Goal: Task Accomplishment & Management: Use online tool/utility

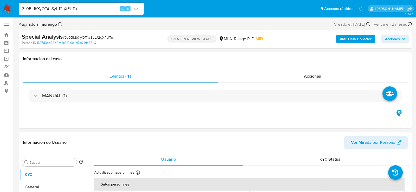
select select "10"
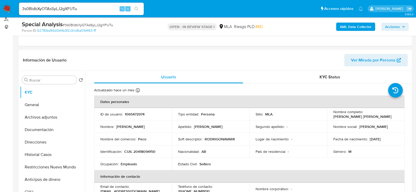
scroll to position [65, 0]
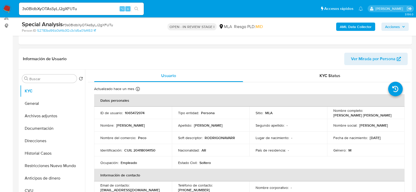
click at [206, 49] on div "Información de Usuario Ver Mirada por Persona" at bounding box center [215, 59] width 393 height 21
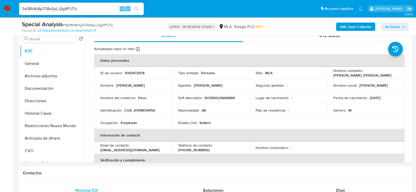
scroll to position [109, 0]
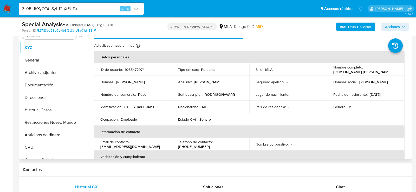
click at [131, 72] on td "ID de usuario : 1065472974" at bounding box center [133, 69] width 78 height 12
click at [131, 70] on p "1065472974" at bounding box center [135, 69] width 20 height 5
copy p "1065472974"
click at [147, 107] on p "CUIL 20418094150" at bounding box center [139, 107] width 31 height 5
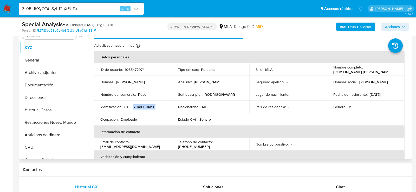
click at [147, 107] on p "CUIL 20418094150" at bounding box center [139, 107] width 31 height 5
copy p "20418094150"
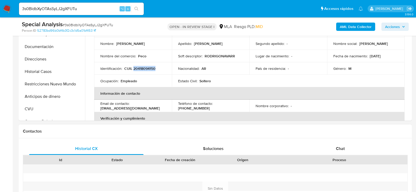
scroll to position [163, 0]
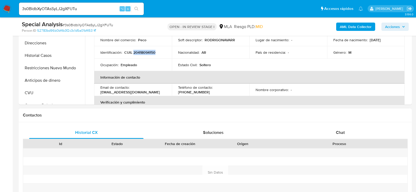
click at [325, 139] on div "Proceso" at bounding box center [339, 143] width 136 height 9
click at [325, 137] on div "Chat" at bounding box center [340, 132] width 114 height 12
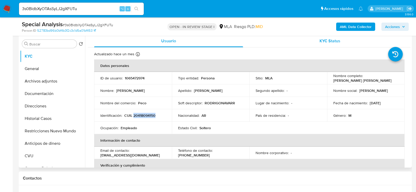
scroll to position [97, 0]
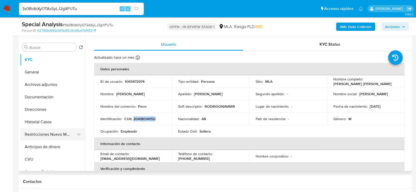
click at [56, 133] on button "Restricciones Nuevo Mundo" at bounding box center [50, 134] width 61 height 12
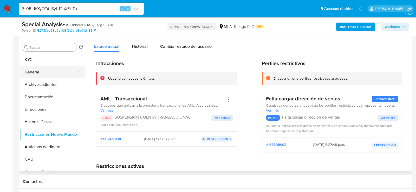
click at [30, 66] on button "General" at bounding box center [50, 72] width 61 height 12
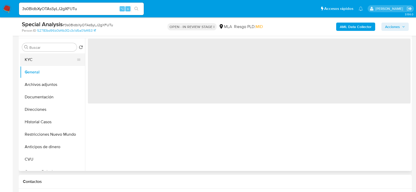
click at [30, 61] on button "KYC" at bounding box center [50, 60] width 61 height 12
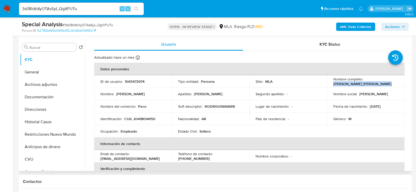
drag, startPoint x: 329, startPoint y: 84, endPoint x: 390, endPoint y: 83, distance: 60.8
click at [390, 83] on td "Nombre completo : Rodrigo Javier Navarro Pozo" at bounding box center [366, 81] width 78 height 12
copy p "Rodrigo Javier Navarro Pozo"
click at [152, 121] on p "CUIL 20418094150" at bounding box center [139, 119] width 31 height 5
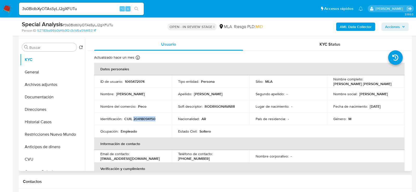
copy p "20418094150"
click at [136, 79] on p "1065472974" at bounding box center [135, 81] width 20 height 5
copy p "1065472974"
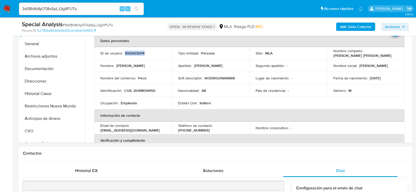
scroll to position [106, 0]
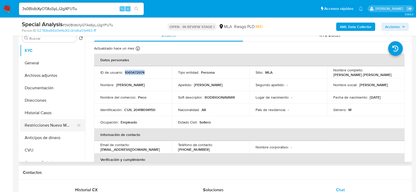
click at [47, 127] on button "Restricciones Nuevo Mundo" at bounding box center [50, 125] width 61 height 12
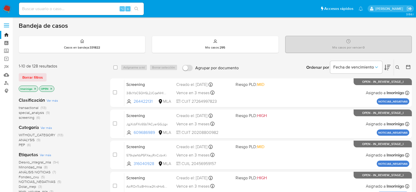
click at [44, 112] on span "special_analysis" at bounding box center [31, 112] width 25 height 5
click at [71, 11] on input at bounding box center [81, 8] width 125 height 7
paste input "1001785711"
type input "1001785711"
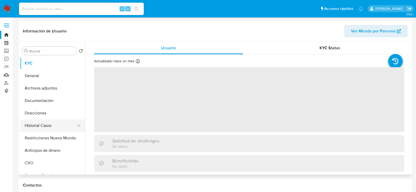
click at [51, 126] on button "Historial Casos" at bounding box center [50, 125] width 61 height 12
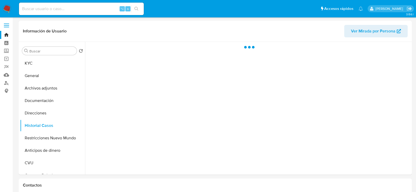
select select "10"
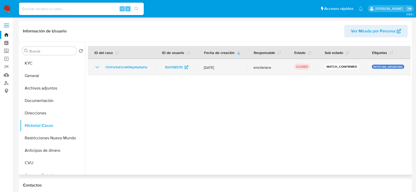
click at [97, 70] on icon "Mostrar/Ocultar" at bounding box center [97, 67] width 6 height 6
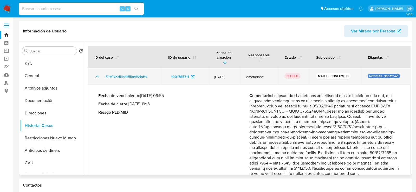
click at [97, 74] on icon "Mostrar/Ocultar" at bounding box center [97, 77] width 6 height 6
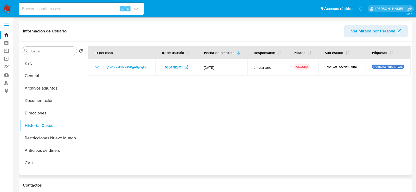
click at [126, 107] on div at bounding box center [247, 108] width 325 height 133
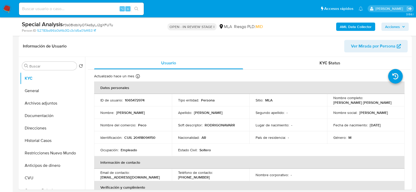
select select "10"
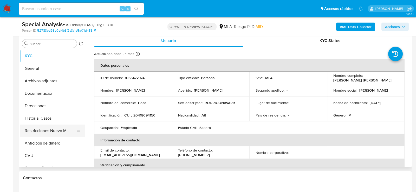
click at [38, 131] on button "Restricciones Nuevo Mundo" at bounding box center [50, 131] width 61 height 12
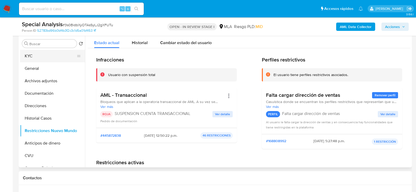
click at [43, 58] on button "KYC" at bounding box center [50, 56] width 61 height 12
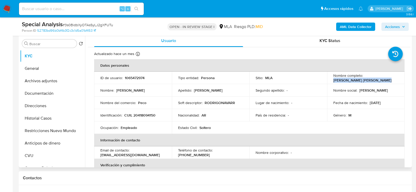
drag, startPoint x: 330, startPoint y: 81, endPoint x: 384, endPoint y: 82, distance: 53.5
click at [384, 82] on td "Nombre completo : Rodrigo Javier Navarro Pozo" at bounding box center [366, 78] width 78 height 12
click at [46, 131] on button "Restricciones Nuevo Mundo" at bounding box center [50, 131] width 61 height 12
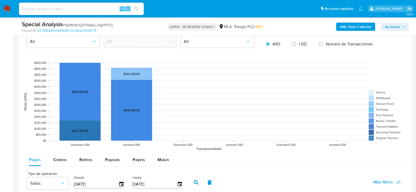
scroll to position [537, 0]
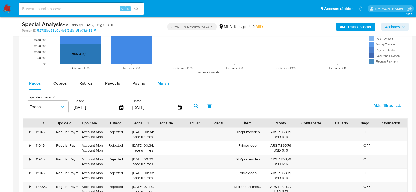
click at [160, 82] on span "Mulan" at bounding box center [162, 83] width 11 height 6
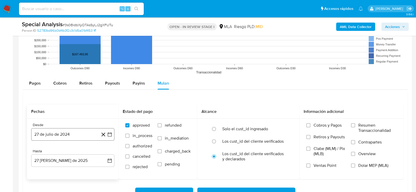
click at [51, 132] on button "27 de julio de 2024" at bounding box center [72, 134] width 83 height 12
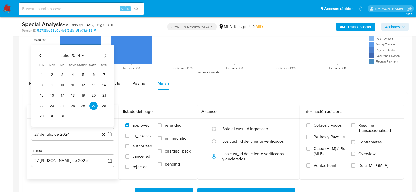
click at [106, 52] on icon "Mes siguiente" at bounding box center [105, 55] width 6 height 6
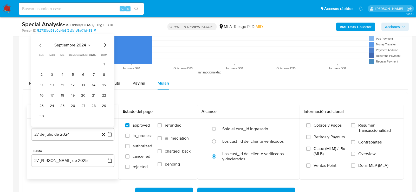
click at [42, 42] on icon "Mes anterior" at bounding box center [40, 45] width 6 height 6
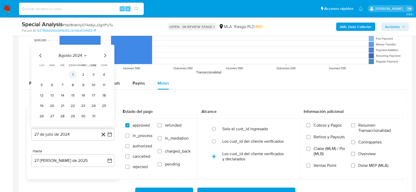
click at [72, 73] on button "1" at bounding box center [73, 75] width 8 height 8
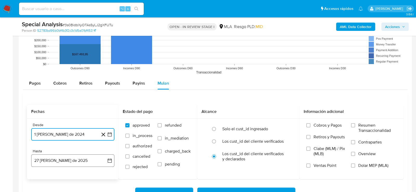
click at [62, 159] on button "27 de agosto de 2025" at bounding box center [72, 161] width 83 height 12
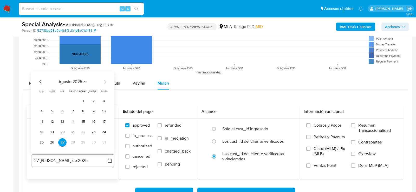
click at [37, 80] on icon "Mes anterior" at bounding box center [40, 82] width 6 height 6
click at [54, 123] on button "15" at bounding box center [52, 122] width 8 height 8
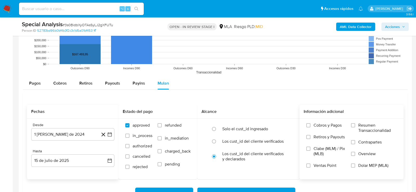
click at [371, 166] on label "Dolar MEP (MLA)" at bounding box center [374, 169] width 46 height 12
click at [355, 166] on input "Dolar MEP (MLA)" at bounding box center [353, 166] width 4 height 4
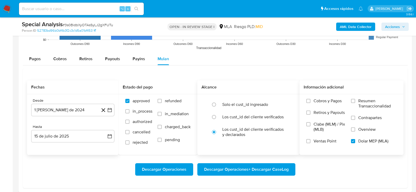
scroll to position [570, 0]
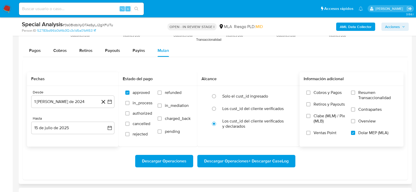
click at [257, 160] on span "Descargar Operaciones + Descargar CaseLog" at bounding box center [246, 161] width 84 height 11
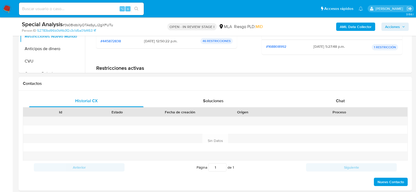
scroll to position [0, 0]
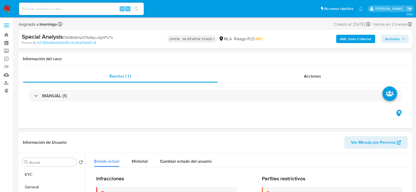
click at [61, 15] on div "⌥ s" at bounding box center [81, 9] width 125 height 12
click at [61, 12] on div "⌥ s" at bounding box center [81, 9] width 125 height 12
click at [60, 9] on input at bounding box center [81, 8] width 125 height 7
paste input "zoU9atrxNJ0hhMeeylybpmqC"
type input "zoU9atrxNJ0hhMeeylybpmqC"
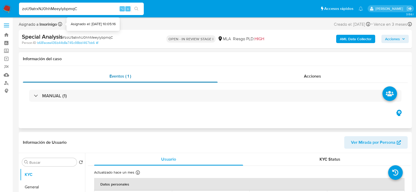
select select "10"
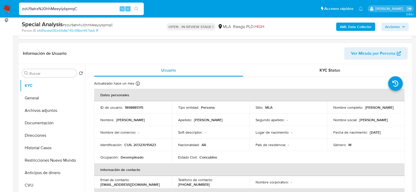
scroll to position [108, 0]
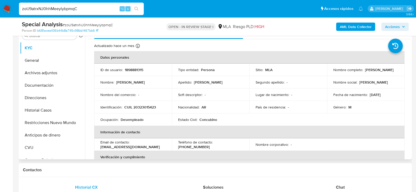
click at [128, 70] on p "1898881315" at bounding box center [134, 70] width 18 height 5
copy p "1898881315"
click at [37, 123] on button "Restricciones Nuevo Mundo" at bounding box center [50, 123] width 61 height 12
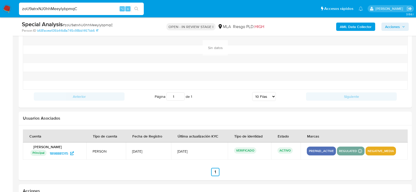
scroll to position [536, 0]
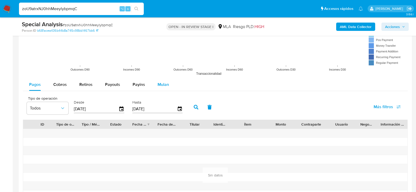
click at [160, 82] on span "Mulan" at bounding box center [162, 85] width 11 height 6
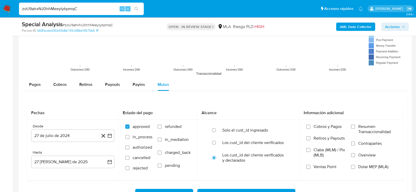
click at [78, 14] on div "zoU9atrxNJ0hhMeeylybpmqC ⌥ s" at bounding box center [81, 9] width 125 height 12
click at [78, 11] on input "zoU9atrxNJ0hhMeeylybpmqC" at bounding box center [81, 8] width 125 height 7
paste input "8P1zs5uzaDhnPhPY6pTxSKm2"
type input "8P1zs5uzaDhnPhPY6pTxSKm2"
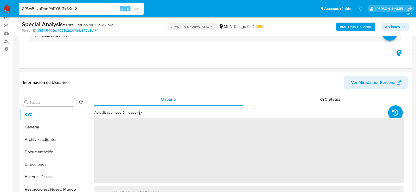
scroll to position [62, 0]
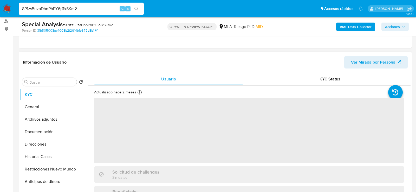
select select "10"
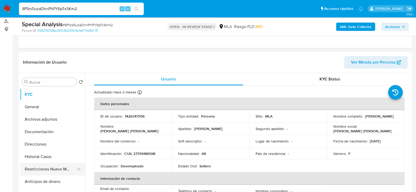
click at [35, 174] on button "Restricciones Nuevo Mundo" at bounding box center [50, 169] width 61 height 12
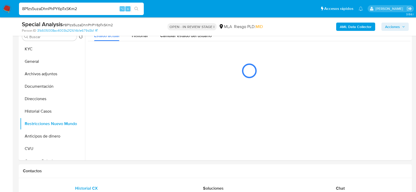
scroll to position [108, 0]
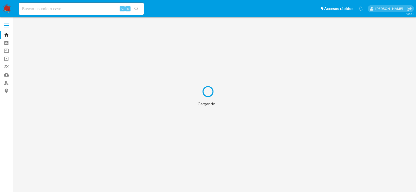
click at [86, 7] on div "Cargando..." at bounding box center [208, 96] width 416 height 192
click at [86, 9] on input at bounding box center [81, 8] width 125 height 7
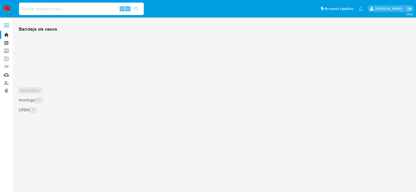
paste input "u913jzhLGLwMP1hGvUyeynkH"
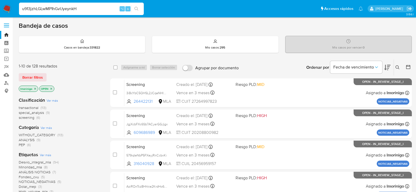
type input "u913jzhLGLwMP1hGvUyeynkH"
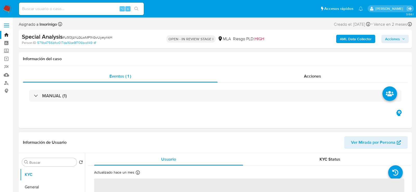
select select "10"
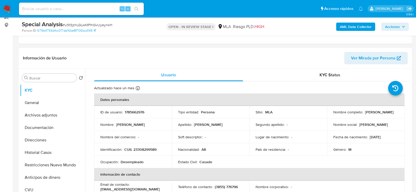
scroll to position [90, 0]
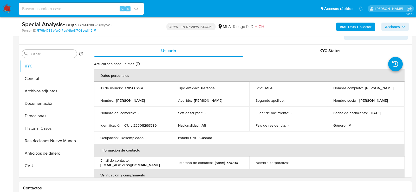
click at [136, 87] on p "1785662976" at bounding box center [134, 88] width 19 height 5
copy p "1785662976"
click at [35, 143] on button "Restricciones Nuevo Mundo" at bounding box center [50, 141] width 61 height 12
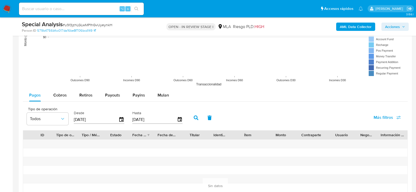
scroll to position [533, 0]
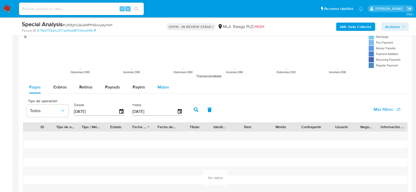
click at [164, 86] on span "Mulan" at bounding box center [162, 87] width 11 height 6
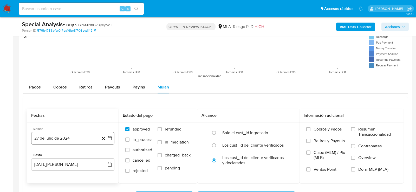
click at [41, 135] on button "27 de julio de 2024" at bounding box center [72, 138] width 83 height 12
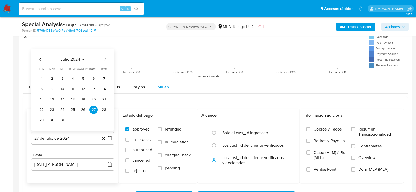
click at [106, 57] on icon "Mes siguiente" at bounding box center [105, 59] width 6 height 6
click at [73, 77] on button "1" at bounding box center [73, 79] width 8 height 8
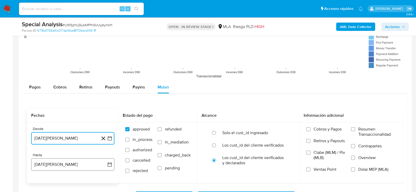
click at [58, 163] on button "27 de agosto de 2025" at bounding box center [72, 164] width 83 height 12
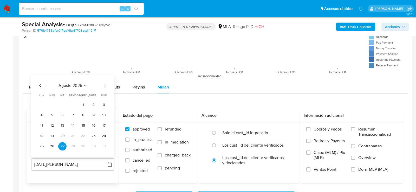
click at [39, 84] on icon "Mes anterior" at bounding box center [40, 86] width 6 height 6
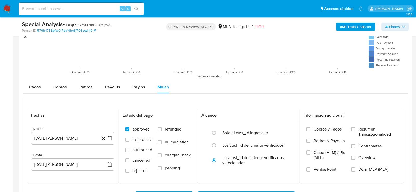
click at [24, 116] on div "Fechas Desde 1 de agosto de 2024 1-08-2024 Hasta 27 de agosto de 2025 27-08-202…" at bounding box center [215, 156] width 384 height 120
click at [56, 165] on button "27 de agosto de 2025" at bounding box center [72, 164] width 83 height 12
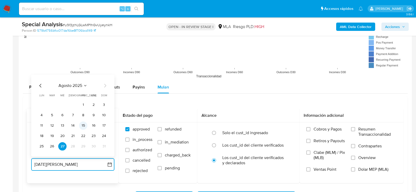
click at [82, 123] on button "15" at bounding box center [83, 126] width 8 height 8
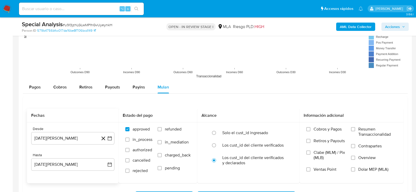
click at [36, 159] on button "15 de agosto de 2025" at bounding box center [72, 164] width 83 height 12
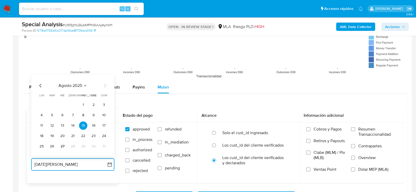
click at [39, 86] on icon "Mes anterior" at bounding box center [40, 86] width 6 height 6
drag, startPoint x: 59, startPoint y: 126, endPoint x: 50, endPoint y: 124, distance: 8.7
click at [50, 124] on tr "14 15 16 17 18 19 20" at bounding box center [72, 126] width 71 height 8
click at [50, 124] on button "15" at bounding box center [52, 126] width 8 height 8
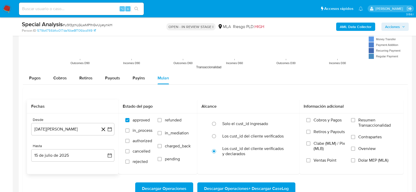
scroll to position [550, 0]
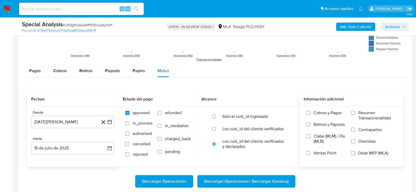
click at [380, 153] on span "Dolar MEP (MLA)" at bounding box center [373, 153] width 30 height 5
click at [355, 153] on input "Dolar MEP (MLA)" at bounding box center [353, 153] width 4 height 4
click at [281, 176] on span "Descargar Operaciones + Descargar CaseLog" at bounding box center [246, 181] width 84 height 11
click at [88, 10] on input at bounding box center [81, 8] width 125 height 7
paste input "IFN7vKkqE6DjGr8kKo3AhkjL"
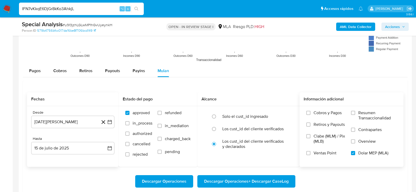
type input "IFN7vKkqE6DjGr8kKo3AhkjL"
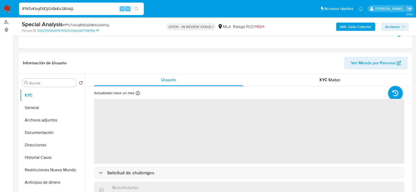
scroll to position [79, 0]
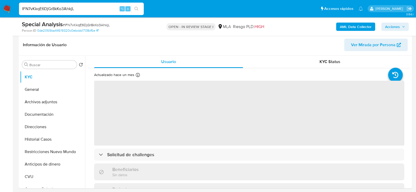
select select "10"
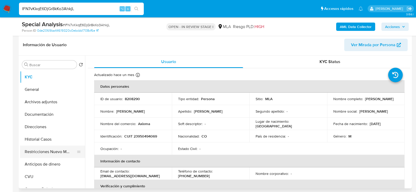
click at [22, 156] on button "Restricciones Nuevo Mundo" at bounding box center [50, 152] width 61 height 12
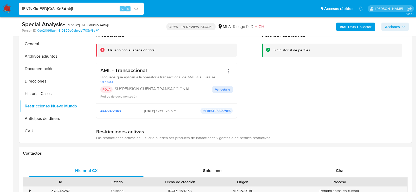
scroll to position [92, 0]
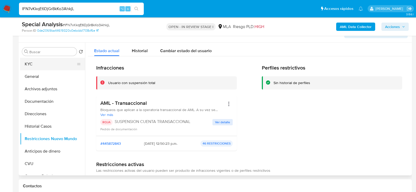
click at [43, 65] on button "KYC" at bounding box center [50, 64] width 61 height 12
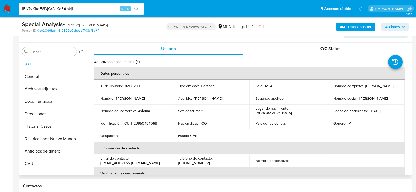
click at [135, 83] on td "ID de usuario : 8208290" at bounding box center [133, 86] width 78 height 12
click at [135, 84] on p "8208290" at bounding box center [132, 86] width 15 height 5
copy p "8208290"
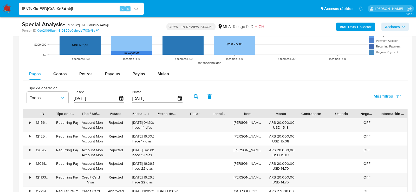
scroll to position [518, 0]
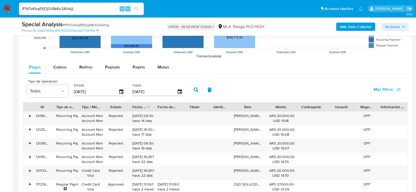
click at [178, 61] on div "Pagos Cobros Retiros Payouts Payins Mulan" at bounding box center [215, 67] width 384 height 12
click at [164, 62] on div "Mulan" at bounding box center [162, 67] width 11 height 12
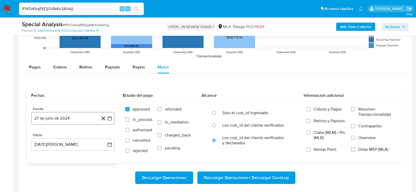
click at [69, 121] on button "27 de julio de 2024" at bounding box center [72, 118] width 83 height 12
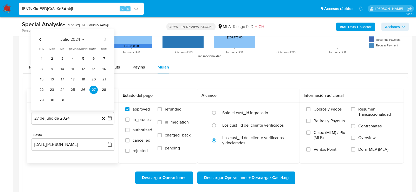
click at [105, 38] on icon "Mes siguiente" at bounding box center [105, 39] width 6 height 6
click at [72, 56] on button "1" at bounding box center [73, 59] width 8 height 8
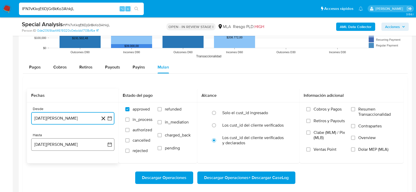
click at [57, 146] on button "27 de agosto de 2025" at bounding box center [72, 144] width 83 height 12
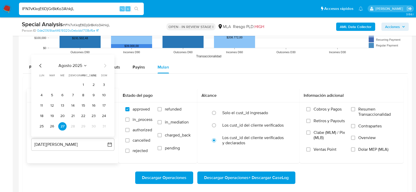
click at [40, 65] on icon "Mes anterior" at bounding box center [40, 66] width 2 height 4
click at [51, 104] on button "15" at bounding box center [52, 106] width 8 height 8
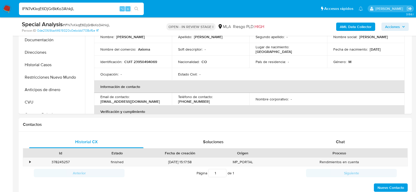
scroll to position [153, 0]
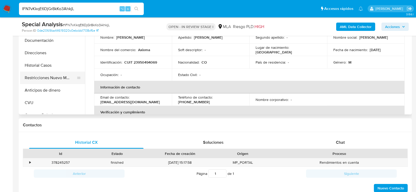
click at [50, 74] on button "Restricciones Nuevo Mundo" at bounding box center [50, 78] width 61 height 12
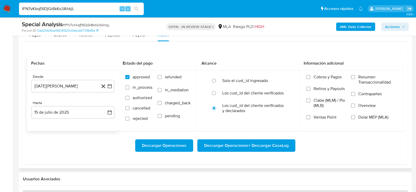
scroll to position [539, 0]
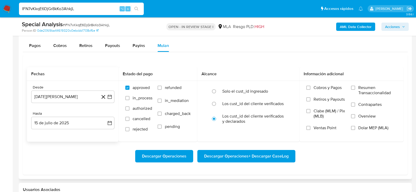
click at [238, 152] on span "Descargar Operaciones + Descargar CaseLog" at bounding box center [246, 156] width 84 height 11
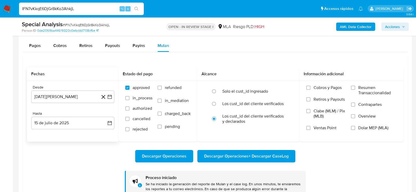
click at [70, 9] on input "IFN7vKkqE6DjGr8kKo3AhkjL" at bounding box center [81, 8] width 125 height 7
paste input "AcmQwcuWw3F7al36qe9qQnd8"
type input "AcmQwcuWw3F7al36qe9qQnd8"
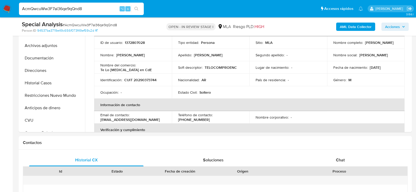
scroll to position [152, 0]
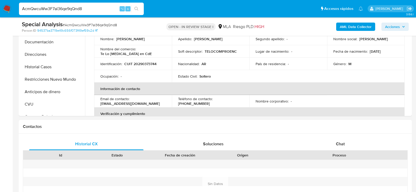
select select "10"
click at [34, 79] on button "Restricciones Nuevo Mundo" at bounding box center [50, 79] width 61 height 12
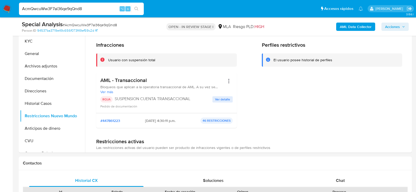
scroll to position [81, 0]
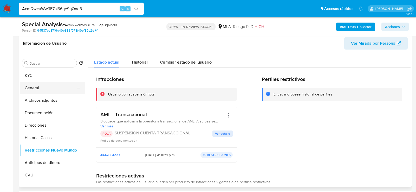
click at [48, 84] on button "General" at bounding box center [50, 88] width 61 height 12
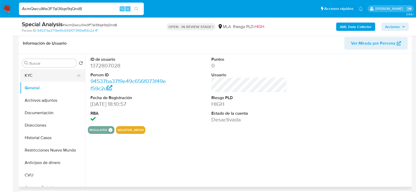
click at [44, 76] on button "KYC" at bounding box center [50, 75] width 61 height 12
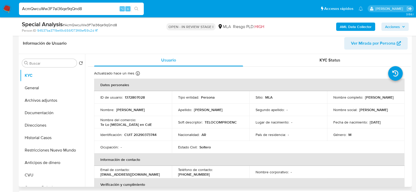
click at [132, 97] on p "1372807028" at bounding box center [135, 97] width 20 height 5
copy p "1372807028"
click at [55, 153] on button "Restricciones Nuevo Mundo" at bounding box center [50, 150] width 61 height 12
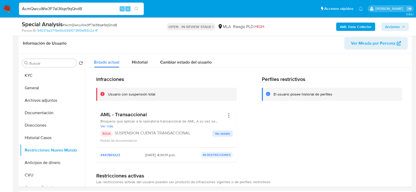
scroll to position [84, 0]
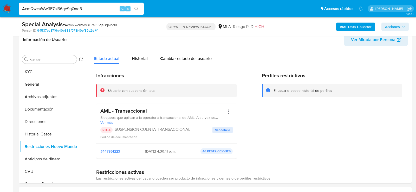
click at [87, 15] on div "AcmQwcuWw3F7al36qe9qQnd8 ⌥ s" at bounding box center [81, 9] width 125 height 12
click at [85, 8] on input "AcmQwcuWw3F7al36qe9qQnd8" at bounding box center [81, 8] width 125 height 7
paste input "NlNvoDUe5k60FKqg1ePCd1II"
type input "NlNvoDUe5k60FKqg1ePCd1II"
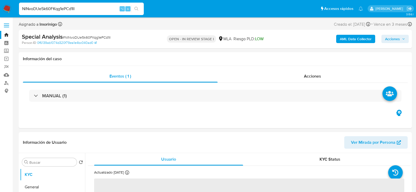
select select "10"
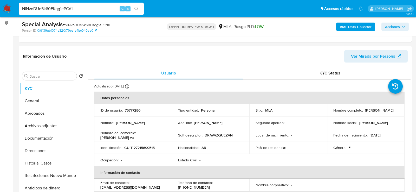
scroll to position [68, 0]
click at [141, 109] on div "ID de usuario : 75777290" at bounding box center [132, 110] width 65 height 5
click at [135, 109] on p "75777290" at bounding box center [133, 110] width 16 height 5
copy p "75777290"
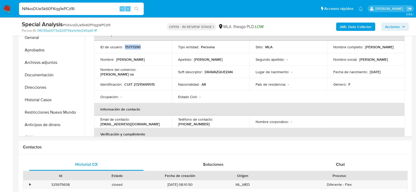
scroll to position [136, 0]
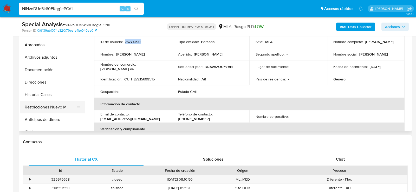
click at [37, 101] on button "Restricciones Nuevo Mundo" at bounding box center [50, 107] width 61 height 12
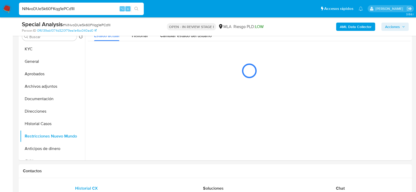
scroll to position [97, 0]
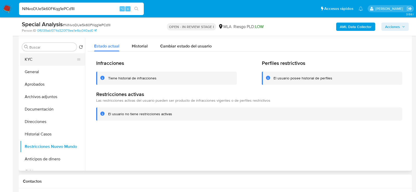
click at [31, 60] on button "KYC" at bounding box center [50, 59] width 61 height 12
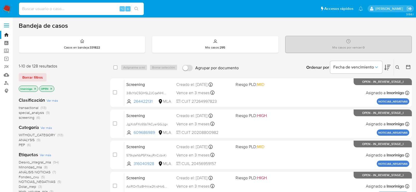
click at [66, 11] on input at bounding box center [81, 8] width 125 height 7
paste input "635466772"
type input "635466772"
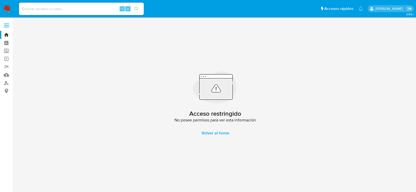
click at [78, 9] on input at bounding box center [81, 8] width 125 height 7
paste input "635466772"
type input "635466772"
paste input "pmX8nRnQBvhX6MYZFGadHXyW"
type input "pmX8nRnQBvhX6MYZFGadHXyW"
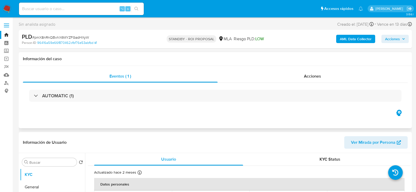
select select "10"
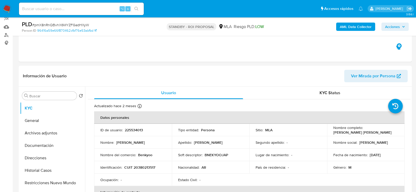
scroll to position [68, 0]
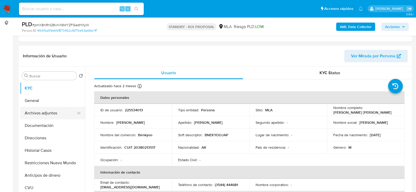
click at [37, 119] on button "Archivos adjuntos" at bounding box center [50, 113] width 61 height 12
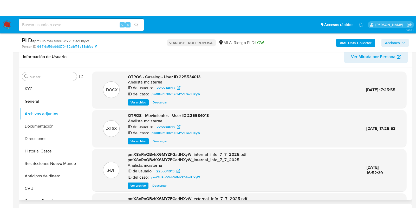
scroll to position [83, 0]
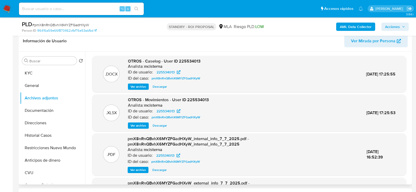
click at [139, 88] on span "Ver archivo" at bounding box center [138, 86] width 16 height 5
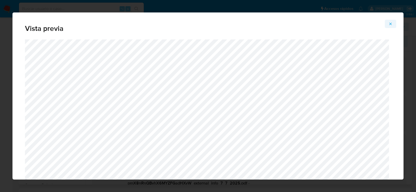
click at [386, 23] on button "Attachment preview" at bounding box center [389, 24] width 11 height 8
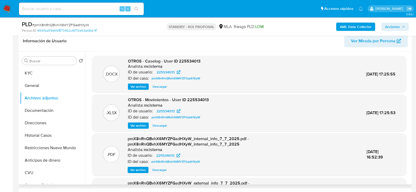
click at [154, 85] on span "Descargar" at bounding box center [159, 86] width 14 height 5
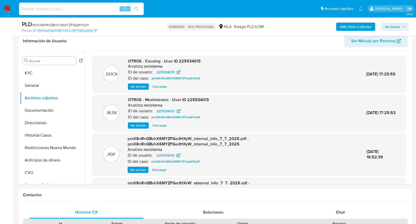
click at [70, 12] on input at bounding box center [81, 8] width 125 height 7
paste input "yAvjCgdwQzEHPAJRIFqahyNb"
type input "yAvjCgdwQzEHPAJRIFqahyNb"
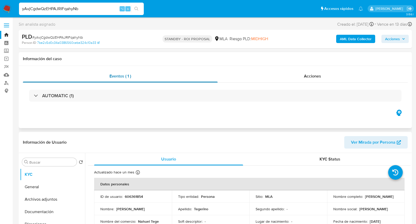
select select "10"
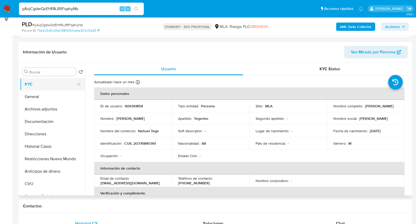
scroll to position [74, 0]
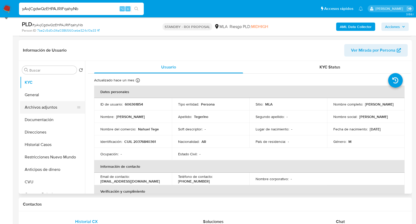
click at [37, 104] on button "Archivos adjuntos" at bounding box center [50, 107] width 61 height 12
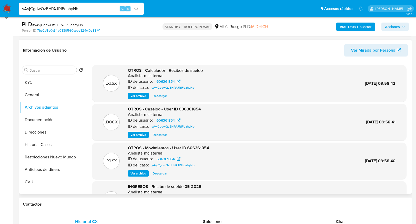
click at [156, 135] on span "Descargar" at bounding box center [159, 134] width 14 height 5
click at [82, 12] on input "yAvjCgdwQzEHPAJRIFqahyNb" at bounding box center [81, 8] width 125 height 7
paste input "Th7lZeBjhp5O6LiSucuCAjg7"
type input "Th7lZeBjhp5O6LiSucuCAjg7"
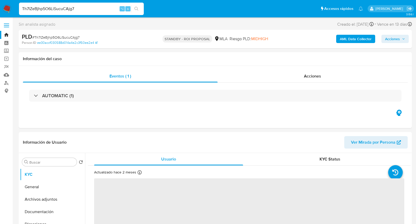
select select "10"
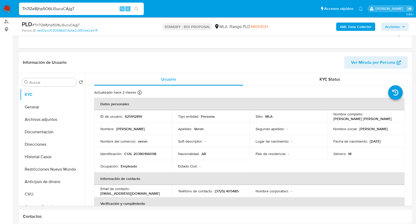
scroll to position [65, 0]
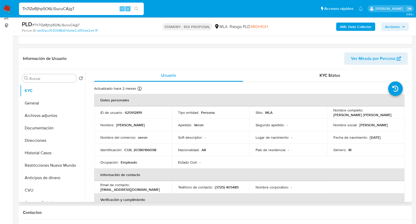
click at [129, 113] on p "625912819" at bounding box center [133, 112] width 17 height 5
copy p "625912819"
click at [52, 115] on button "Archivos adjuntos" at bounding box center [50, 116] width 61 height 12
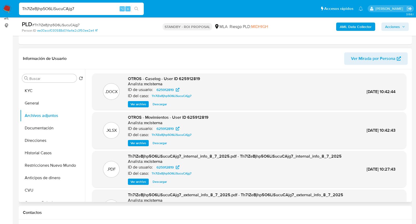
click at [156, 104] on span "Descargar" at bounding box center [159, 104] width 14 height 5
click at [82, 13] on div "Th7lZeBjhp5O6LiSucuCAjg7 ⌥ s" at bounding box center [81, 9] width 125 height 12
click at [82, 10] on input "Th7lZeBjhp5O6LiSucuCAjg7" at bounding box center [81, 8] width 125 height 7
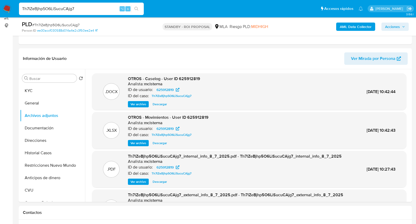
click at [82, 10] on input "Th7lZeBjhp5O6LiSucuCAjg7" at bounding box center [81, 8] width 125 height 7
paste input "gBYFFbLECpyHdXReDWpVNVG3"
type input "gBYFFbLECpyHdXReDWpVNVG3"
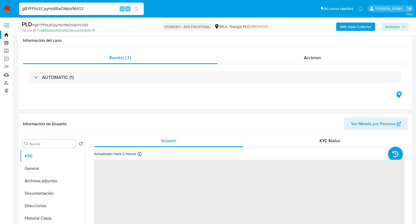
scroll to position [63, 0]
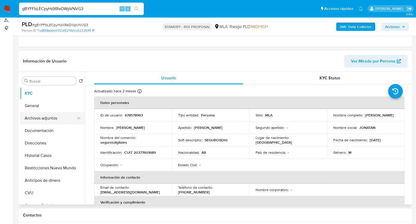
click at [37, 121] on button "Archivos adjuntos" at bounding box center [50, 118] width 61 height 12
select select "10"
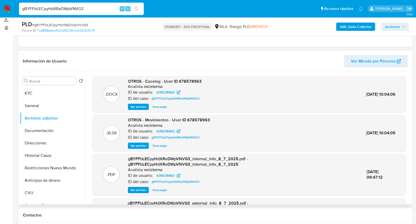
click at [158, 107] on span "Descargar" at bounding box center [159, 106] width 14 height 5
click at [39, 94] on button "KYC" at bounding box center [50, 93] width 61 height 12
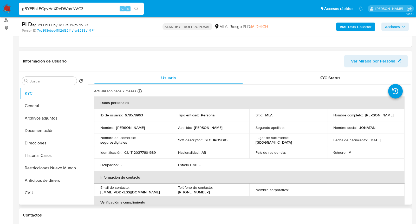
click at [136, 116] on p "678578963" at bounding box center [134, 115] width 18 height 5
copy p "678578963"
click at [91, 7] on input "gBYFFbLECpyHdXReDWpVNVG3" at bounding box center [81, 8] width 125 height 7
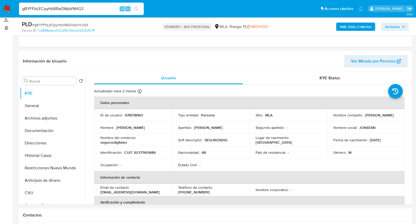
click at [91, 7] on input "gBYFFbLECpyHdXReDWpVNVG3" at bounding box center [81, 8] width 125 height 7
paste input "631218688"
type input "631218688"
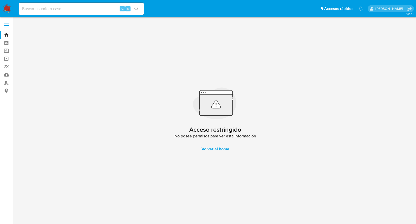
click at [105, 10] on input at bounding box center [81, 8] width 125 height 7
paste input "oTeQ4DLrrTa5Oo62EJeIeGd9"
type input "oTeQ4DLrrTa5Oo62EJeIeGd9"
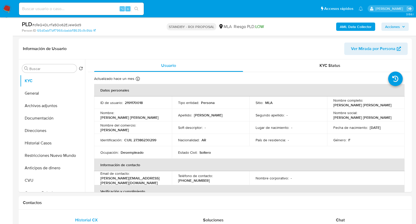
scroll to position [90, 0]
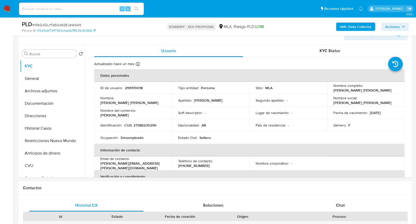
select select "10"
click at [47, 83] on button "General" at bounding box center [50, 78] width 61 height 12
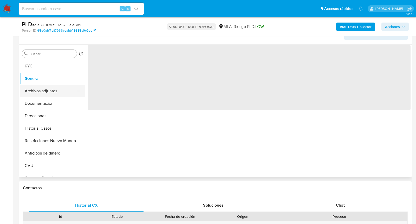
click at [47, 89] on button "Archivos adjuntos" at bounding box center [50, 91] width 61 height 12
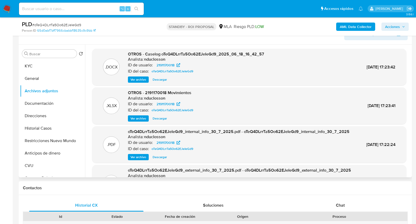
click at [162, 81] on span "Descargar" at bounding box center [159, 79] width 14 height 5
click at [44, 66] on button "KYC" at bounding box center [50, 66] width 61 height 12
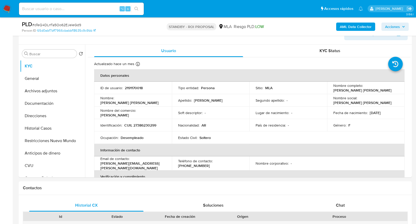
click at [78, 27] on span "# oTeQ4DLrrTa5Oo62EJeIeGd9" at bounding box center [56, 24] width 49 height 5
copy span "oTeQ4DLrrTa5Oo62EJeIeGd9"
click at [64, 12] on div "⌥ s" at bounding box center [81, 9] width 125 height 12
click at [59, 10] on input at bounding box center [81, 8] width 125 height 7
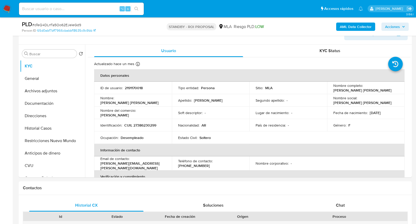
paste input "AECEgYxEiuRcxnOxhRjHeJlQ"
type input "AECEgYxEiuRcxnOxhRjHeJlQ"
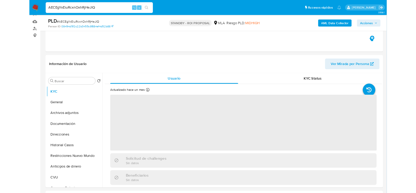
scroll to position [71, 0]
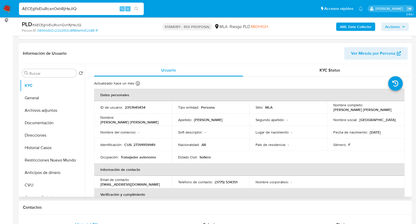
select select "10"
click at [135, 108] on p "2357645434" at bounding box center [135, 107] width 21 height 5
copy p "2357645434"
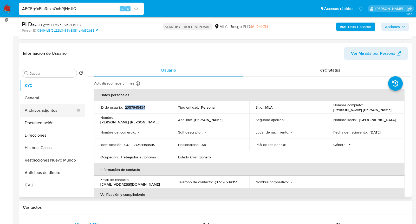
click at [43, 115] on button "Archivos adjuntos" at bounding box center [50, 110] width 61 height 12
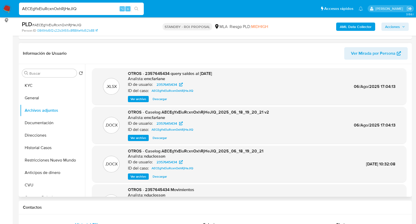
click at [175, 72] on span "OTROS - 2357645434 query saldos al 31-05-2025" at bounding box center [170, 74] width 84 height 6
click at [157, 139] on span "Descargar" at bounding box center [159, 138] width 14 height 5
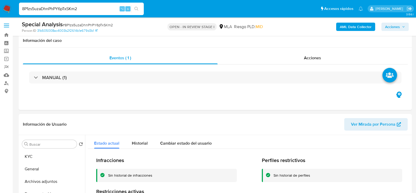
select select "10"
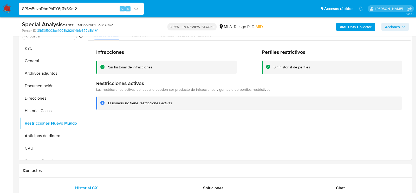
click at [44, 49] on button "KYC" at bounding box center [52, 48] width 65 height 12
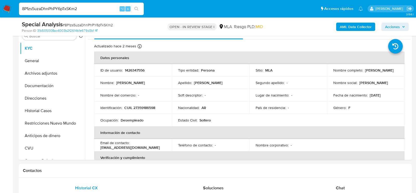
click at [70, 6] on input "8P1zs5uzaDhnPhPY6pTxSKm2" at bounding box center [81, 8] width 125 height 7
paste input "3s0BidbXyOTAsSyLJ2gXFUTu"
type input "3s0BidbXyOTAsSyLJ2gXFUTu"
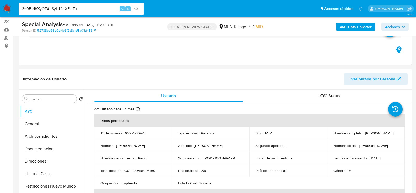
scroll to position [45, 0]
select select "10"
drag, startPoint x: 330, startPoint y: 136, endPoint x: 382, endPoint y: 136, distance: 52.2
click at [382, 136] on td "Nombre completo : [PERSON_NAME]" at bounding box center [366, 133] width 78 height 12
copy p "[PERSON_NAME]"
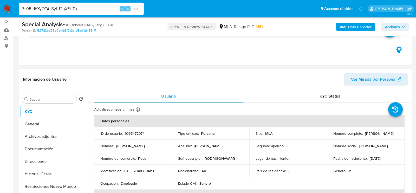
click at [124, 137] on td "ID de usuario : 1065472974" at bounding box center [133, 133] width 78 height 12
click at [126, 135] on p "1065472974" at bounding box center [135, 133] width 20 height 5
copy p "1065472974"
drag, startPoint x: 329, startPoint y: 137, endPoint x: 384, endPoint y: 136, distance: 54.3
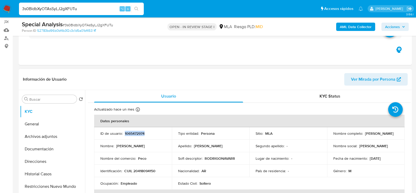
click at [384, 137] on td "Nombre completo : [PERSON_NAME]" at bounding box center [366, 133] width 78 height 12
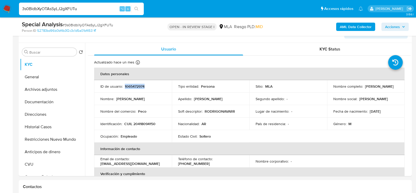
scroll to position [96, 0]
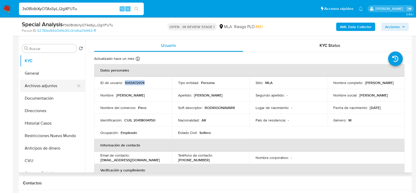
click at [34, 85] on button "Archivos adjuntos" at bounding box center [50, 85] width 61 height 12
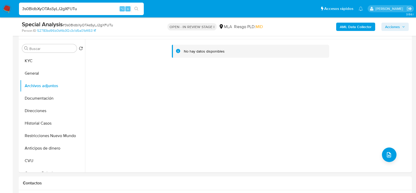
click at [362, 28] on b "AML Data Collector" at bounding box center [355, 27] width 32 height 8
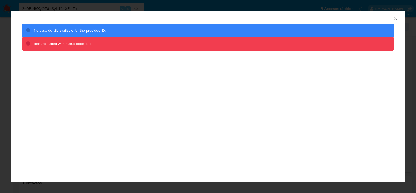
click at [397, 18] on icon "Cerrar ventana" at bounding box center [394, 18] width 5 height 5
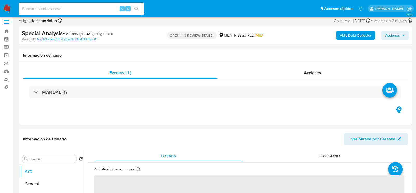
scroll to position [5, 0]
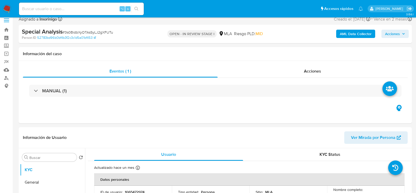
select select "10"
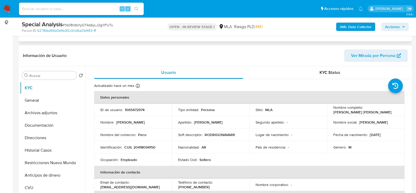
scroll to position [81, 0]
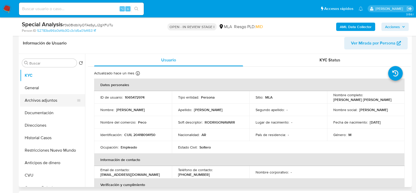
click at [32, 104] on button "Archivos adjuntos" at bounding box center [50, 100] width 61 height 12
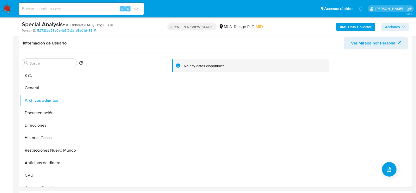
click at [363, 29] on b "AML Data Collector" at bounding box center [355, 27] width 32 height 8
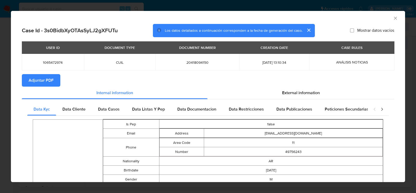
click at [45, 77] on span "Adjuntar PDF" at bounding box center [41, 80] width 25 height 11
click at [397, 20] on icon "Cerrar ventana" at bounding box center [394, 18] width 5 height 5
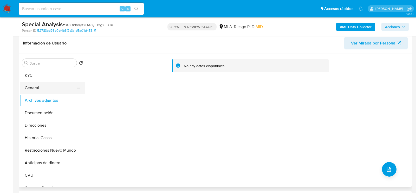
click at [41, 87] on button "General" at bounding box center [50, 88] width 61 height 12
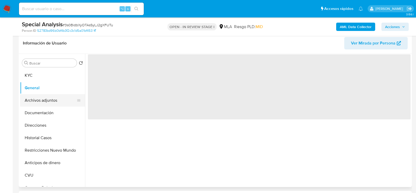
click at [41, 99] on button "Archivos adjuntos" at bounding box center [50, 100] width 61 height 12
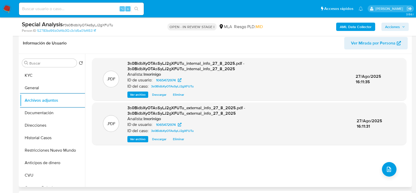
scroll to position [94, 0]
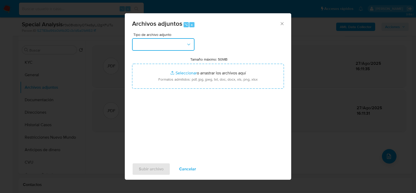
click at [164, 38] on button "button" at bounding box center [163, 44] width 62 height 12
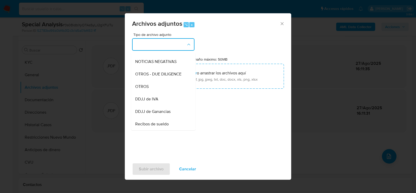
scroll to position [65, 0]
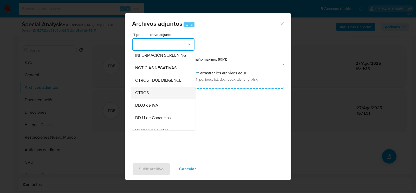
click at [149, 97] on div "OTROS" at bounding box center [161, 92] width 53 height 12
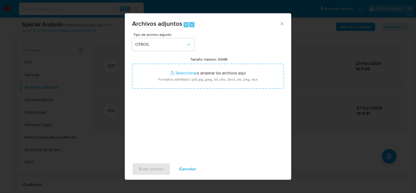
click at [166, 123] on div "Tipo de archivo adjunto OTROS Tamaño máximo: 50MB Seleccionar archivos Seleccio…" at bounding box center [208, 94] width 152 height 123
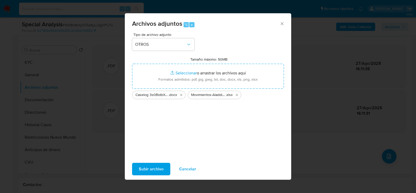
click at [158, 169] on span "Subir archivo" at bounding box center [151, 168] width 25 height 11
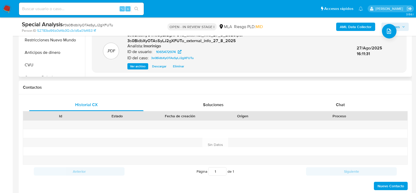
scroll to position [209, 0]
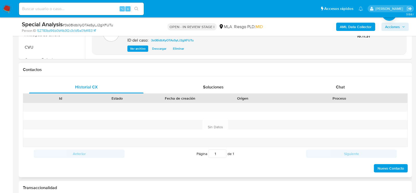
click at [330, 95] on div "Proceso" at bounding box center [339, 98] width 136 height 9
click at [331, 92] on div "Chat" at bounding box center [340, 87] width 114 height 12
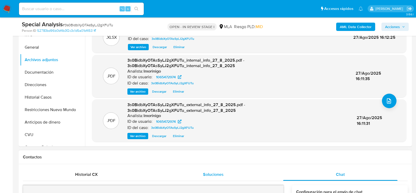
scroll to position [0, 0]
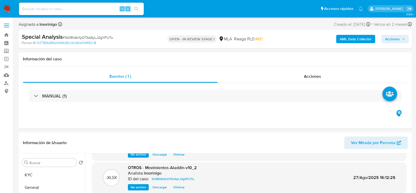
click at [396, 36] on span "Acciones" at bounding box center [392, 39] width 15 height 8
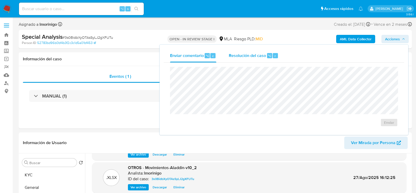
click at [237, 53] on span "Resolución del caso" at bounding box center [247, 55] width 37 height 6
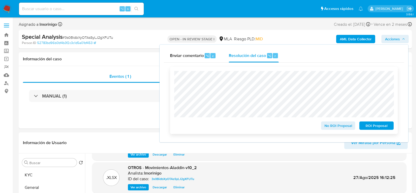
click at [369, 125] on span "ROI Proposal" at bounding box center [376, 125] width 27 height 7
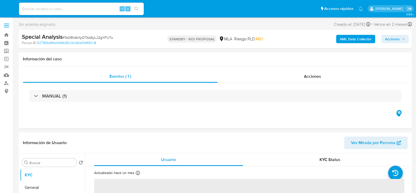
select select "10"
click at [85, 7] on input at bounding box center [81, 8] width 125 height 7
paste input "u913jzhLGLwMP1hGvUyeynkH"
type input "u913jzhLGLwMP1hGvUyeynkH"
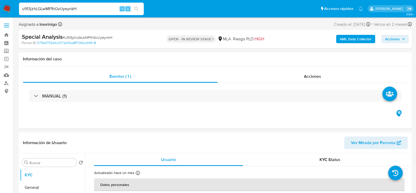
select select "10"
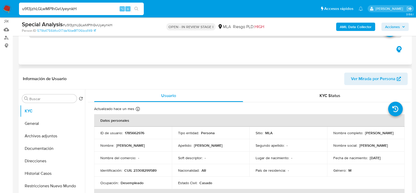
scroll to position [46, 0]
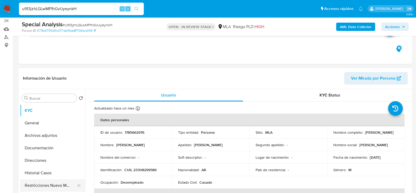
click at [44, 187] on button "Restricciones Nuevo Mundo" at bounding box center [50, 185] width 61 height 12
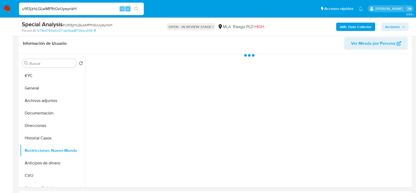
scroll to position [81, 0]
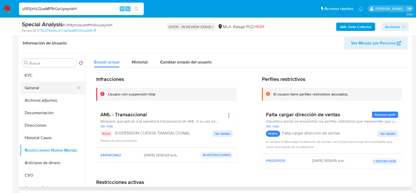
click at [38, 82] on button "General" at bounding box center [50, 88] width 61 height 12
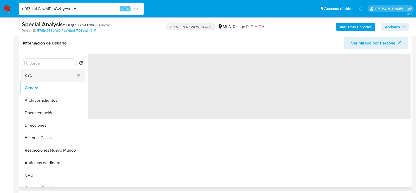
click at [36, 79] on button "KYC" at bounding box center [50, 75] width 61 height 12
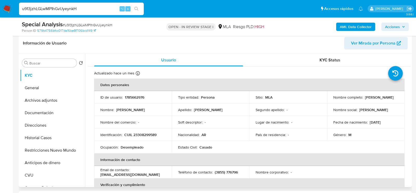
drag, startPoint x: 332, startPoint y: 99, endPoint x: 383, endPoint y: 99, distance: 51.7
click at [383, 99] on div "Nombre completo : Claudio Nolberto Cisnero" at bounding box center [365, 97] width 65 height 5
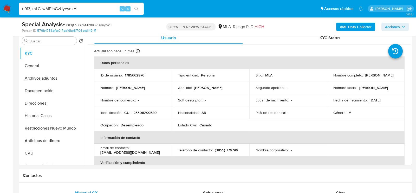
scroll to position [104, 0]
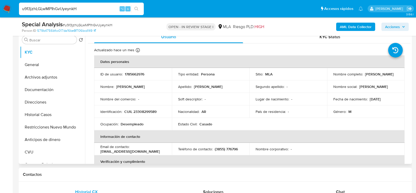
copy p "Claudio Nolberto Cisnero"
click at [138, 112] on p "CUIL 23308299589" at bounding box center [140, 111] width 32 height 5
copy p "23308299589"
click at [136, 72] on p "1785662976" at bounding box center [134, 74] width 19 height 5
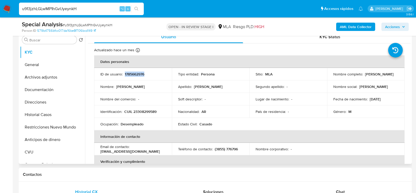
click at [136, 72] on p "1785662976" at bounding box center [134, 74] width 19 height 5
copy p "1785662976"
click at [150, 112] on p "CUIL 23308299589" at bounding box center [140, 111] width 32 height 5
copy p "23308299589"
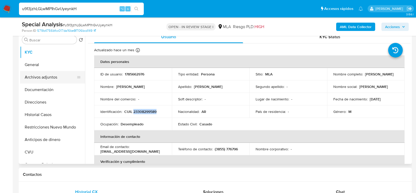
click at [49, 81] on button "Archivos adjuntos" at bounding box center [50, 77] width 61 height 12
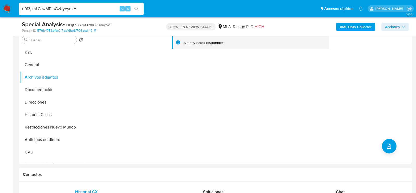
click at [345, 28] on b "AML Data Collector" at bounding box center [355, 27] width 32 height 8
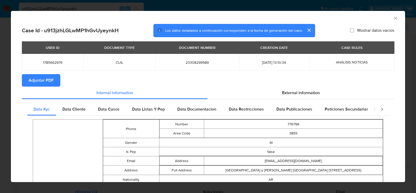
click at [49, 82] on span "Adjuntar PDF" at bounding box center [41, 80] width 25 height 11
click at [395, 19] on icon "Cerrar ventana" at bounding box center [394, 18] width 5 height 5
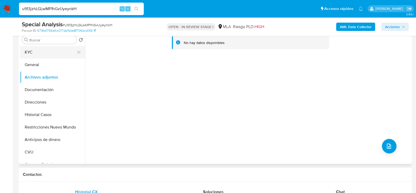
click at [49, 51] on button "KYC" at bounding box center [50, 52] width 61 height 12
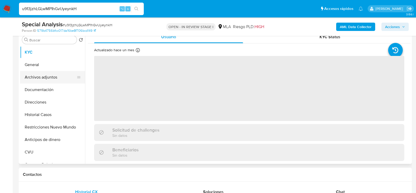
click at [49, 75] on button "Archivos adjuntos" at bounding box center [50, 77] width 61 height 12
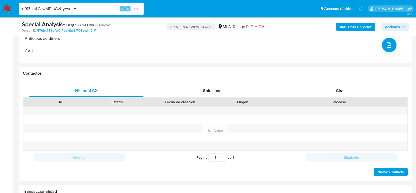
scroll to position [221, 0]
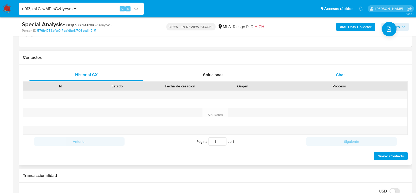
click at [354, 69] on div "Chat" at bounding box center [340, 75] width 114 height 12
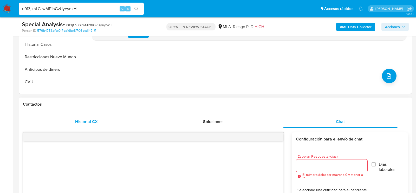
scroll to position [157, 0]
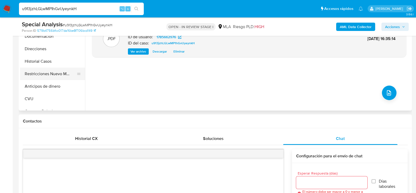
click at [49, 77] on button "Restricciones Nuevo Mundo" at bounding box center [50, 74] width 61 height 12
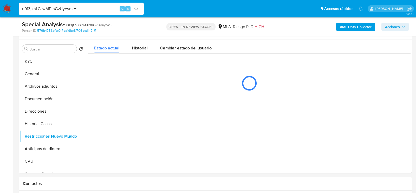
scroll to position [94, 0]
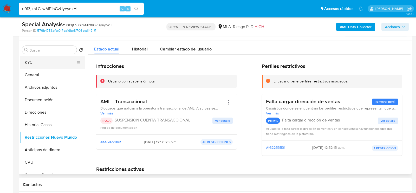
click at [45, 62] on button "KYC" at bounding box center [50, 62] width 61 height 12
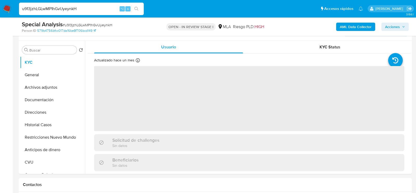
click at [402, 26] on icon "button" at bounding box center [403, 26] width 3 height 3
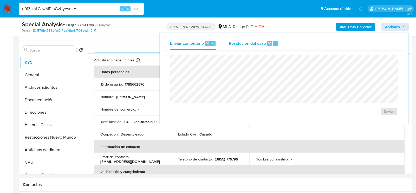
click at [255, 49] on div "Resolución del caso ⌥ r" at bounding box center [254, 44] width 50 height 14
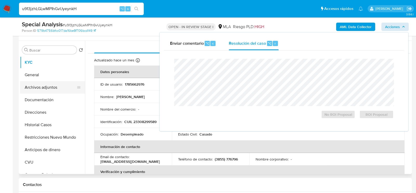
click at [51, 88] on button "Archivos adjuntos" at bounding box center [50, 87] width 61 height 12
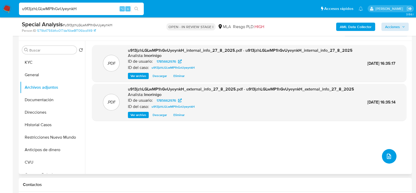
click at [386, 158] on icon "upload-file" at bounding box center [388, 156] width 6 height 6
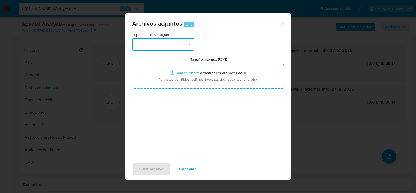
click at [164, 50] on button "button" at bounding box center [163, 44] width 62 height 12
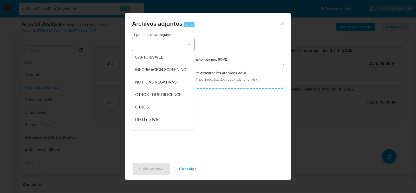
scroll to position [51, 0]
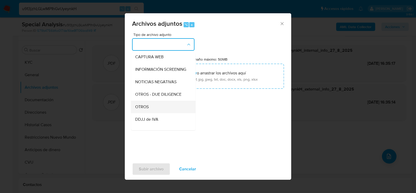
click at [153, 103] on div "OTROS" at bounding box center [161, 106] width 53 height 12
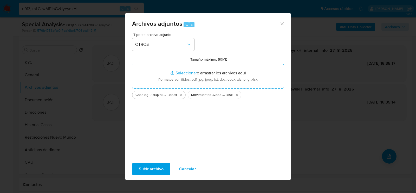
click at [156, 172] on span "Subir archivo" at bounding box center [151, 168] width 25 height 11
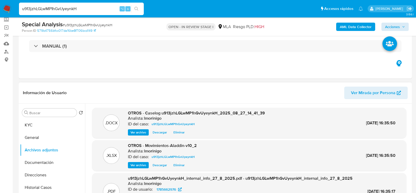
scroll to position [0, 0]
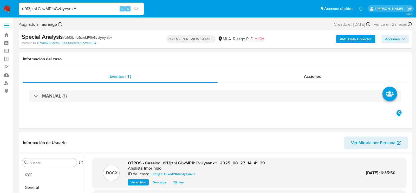
click at [391, 38] on span "Acciones" at bounding box center [392, 39] width 15 height 8
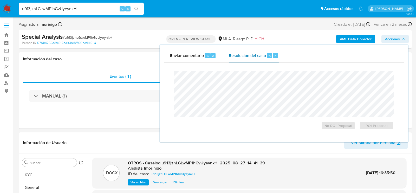
click at [223, 60] on button "Resolución del caso ⌥ r" at bounding box center [253, 56] width 62 height 14
click at [376, 129] on span "ROI Proposal" at bounding box center [376, 125] width 27 height 7
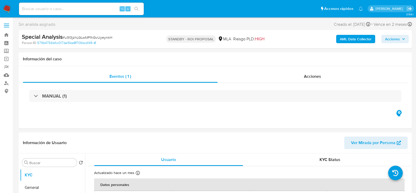
select select "10"
click at [69, 11] on input at bounding box center [81, 8] width 125 height 7
paste input "IFN7vKkqE6DjGr8kKo3AhkjL"
type input "IFN7vKkqE6DjGr8kKo3AhkjL"
select select "10"
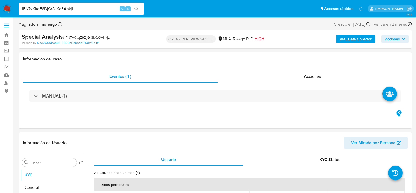
click at [89, 10] on input "IFN7vKkqE6DjGr8kKo3AhkjL" at bounding box center [81, 8] width 125 height 7
click at [141, 42] on div "Person ID 0de2069ba44619320c0ebcbb1708cf6e" at bounding box center [86, 43] width 128 height 5
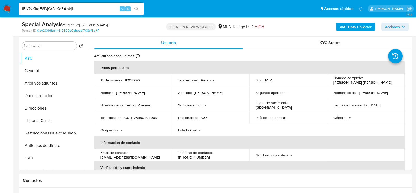
scroll to position [99, 0]
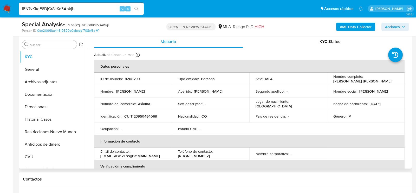
click at [132, 80] on p "8208290" at bounding box center [132, 78] width 15 height 5
copy p "8208290"
click at [145, 116] on p "CUIT 23950494069" at bounding box center [140, 116] width 33 height 5
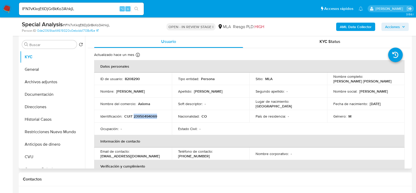
copy p "23950494069"
click at [28, 135] on button "Restricciones Nuevo Mundo" at bounding box center [50, 131] width 61 height 12
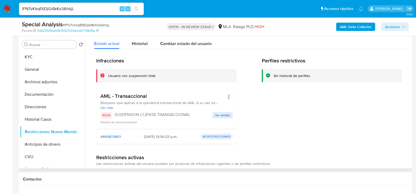
click at [330, 138] on div "Perfiles restrictivos Sin historial de perfiles" at bounding box center [332, 102] width 141 height 90
click at [45, 61] on button "KYC" at bounding box center [50, 57] width 61 height 12
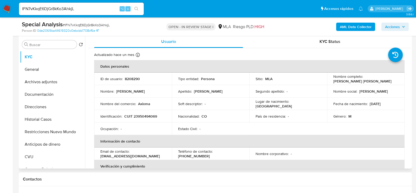
click at [143, 118] on p "CUIT 23950494069" at bounding box center [140, 116] width 33 height 5
copy p "23950494069"
click at [125, 76] on p "8208290" at bounding box center [132, 78] width 15 height 5
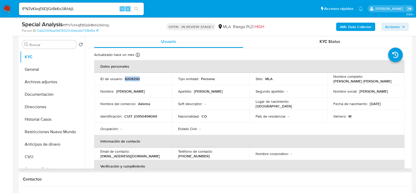
copy p "8208290"
drag, startPoint x: 332, startPoint y: 82, endPoint x: 395, endPoint y: 83, distance: 63.6
click at [395, 83] on div "Nombre completo : Wilmer Armando Alfonso Pizarro" at bounding box center [365, 78] width 65 height 9
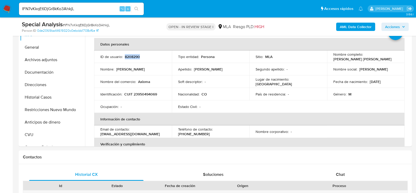
scroll to position [123, 0]
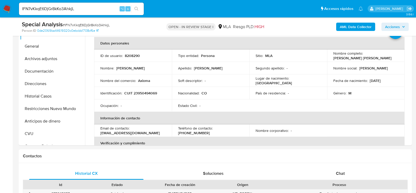
click at [47, 120] on button "Anticipos de dinero" at bounding box center [50, 121] width 61 height 12
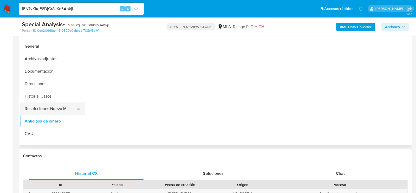
click at [42, 107] on button "Restricciones Nuevo Mundo" at bounding box center [50, 108] width 61 height 12
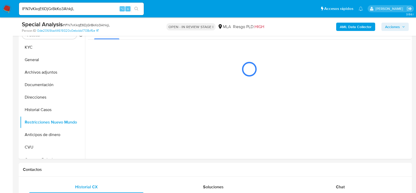
scroll to position [109, 0]
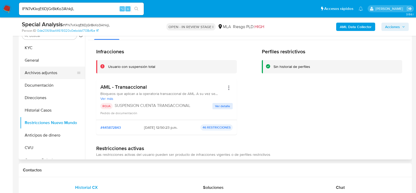
click at [42, 75] on button "Archivos adjuntos" at bounding box center [50, 72] width 61 height 12
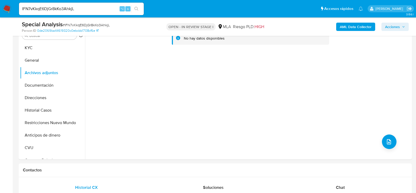
click at [344, 27] on b "AML Data Collector" at bounding box center [355, 27] width 32 height 8
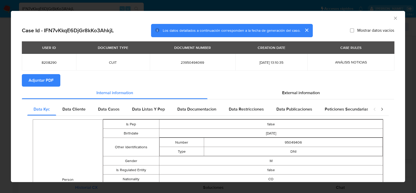
click at [53, 76] on span "Adjuntar PDF" at bounding box center [41, 80] width 25 height 11
click at [396, 18] on icon "Cerrar ventana" at bounding box center [394, 18] width 5 height 5
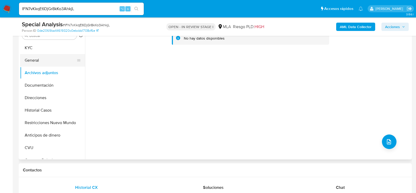
click at [57, 58] on button "General" at bounding box center [50, 60] width 61 height 12
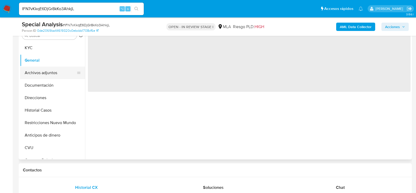
click at [57, 72] on button "Archivos adjuntos" at bounding box center [50, 72] width 61 height 12
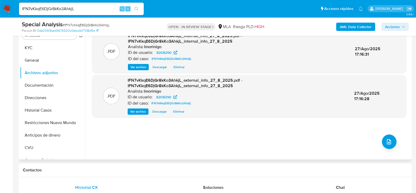
click at [398, 144] on div ".PDF IFN7vKkqE6DjGr8kKo3AhkjL_internal_info_27_8_2025.pdf - IFN7vKkqE6DjGr8kKo3…" at bounding box center [249, 92] width 314 height 125
click at [391, 144] on button "upload-file" at bounding box center [389, 141] width 15 height 15
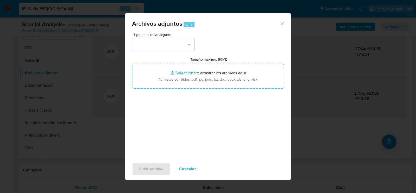
click at [182, 55] on div "Tipo de archivo adjunto Tamaño máximo: 50MB Seleccionar archivos Seleccionar o …" at bounding box center [208, 94] width 152 height 123
click at [182, 43] on button "button" at bounding box center [163, 44] width 62 height 12
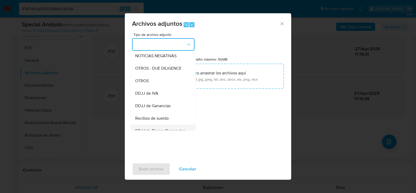
scroll to position [77, 0]
click at [149, 83] on div "OTROS" at bounding box center [161, 81] width 53 height 12
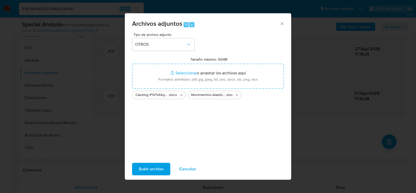
click at [149, 166] on span "Subir archivo" at bounding box center [151, 168] width 25 height 11
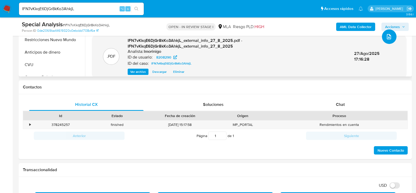
scroll to position [194, 0]
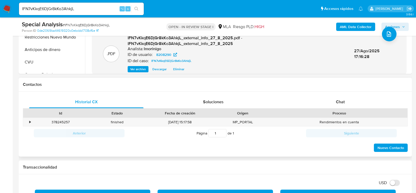
click at [348, 90] on div "Contactos" at bounding box center [215, 85] width 393 height 14
click at [345, 97] on div "Chat" at bounding box center [340, 102] width 114 height 12
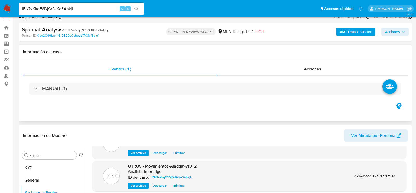
scroll to position [0, 0]
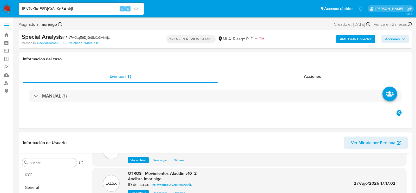
click at [393, 41] on span "Acciones" at bounding box center [392, 39] width 15 height 8
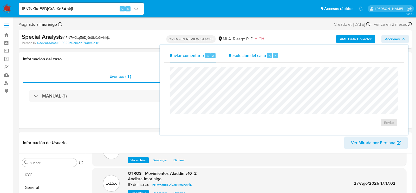
click at [255, 54] on span "Resolución del caso" at bounding box center [247, 55] width 37 height 6
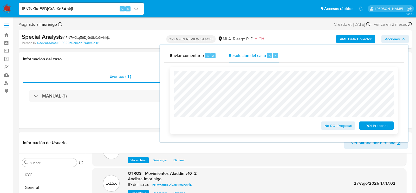
click at [366, 125] on span "ROI Proposal" at bounding box center [376, 125] width 27 height 7
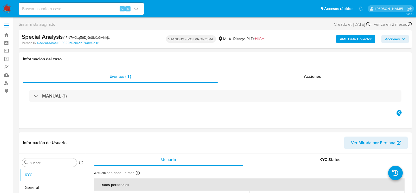
select select "10"
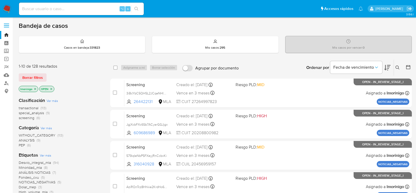
click at [72, 8] on input at bounding box center [81, 8] width 125 height 7
paste input "5flhGaeyEyyeGazVKVAYjMd5"
type input "5flhGaeyEyyeGazVKVAYjMd5"
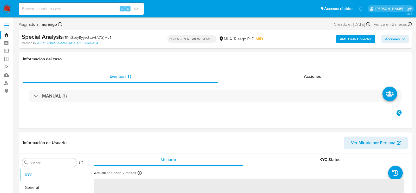
select select "10"
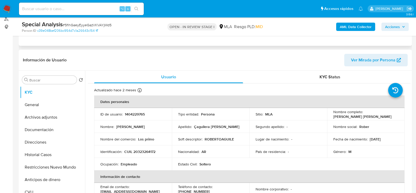
scroll to position [112, 0]
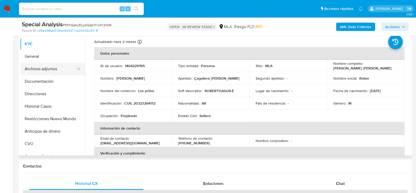
click at [49, 68] on button "Archivos adjuntos" at bounding box center [50, 69] width 61 height 12
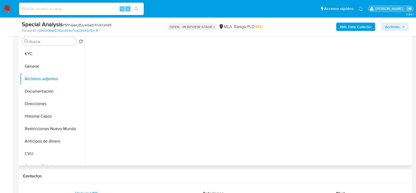
scroll to position [96, 0]
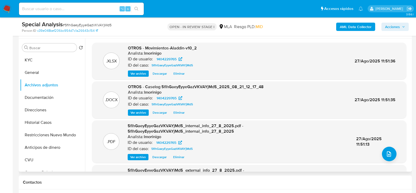
click at [176, 114] on span "Eliminar" at bounding box center [178, 112] width 11 height 5
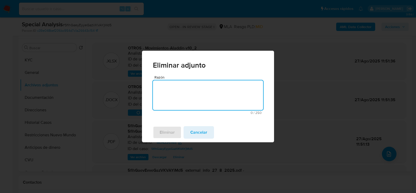
click at [179, 80] on div "Razón 0 / 250 250 caracteres restantes" at bounding box center [208, 94] width 110 height 39
click at [170, 116] on div "Razón 0 / 250 250 caracteres restantes" at bounding box center [208, 98] width 132 height 47
click at [170, 104] on textarea "Razón" at bounding box center [208, 95] width 110 height 30
click at [169, 130] on span "Eliminar" at bounding box center [166, 131] width 15 height 11
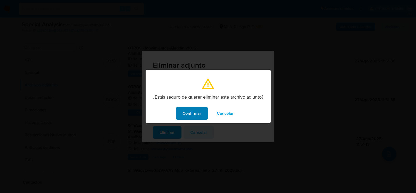
click at [184, 110] on span "Confirmar" at bounding box center [191, 113] width 19 height 11
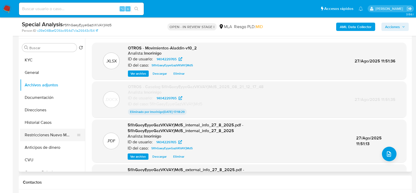
click at [38, 138] on button "Restricciones Nuevo Mundo" at bounding box center [50, 135] width 61 height 12
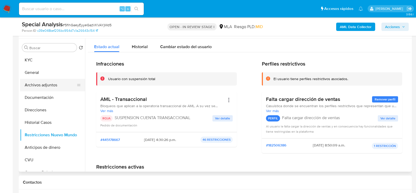
click at [49, 82] on button "Archivos adjuntos" at bounding box center [50, 85] width 61 height 12
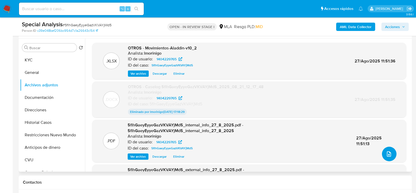
click at [392, 152] on button "upload-file" at bounding box center [389, 153] width 15 height 15
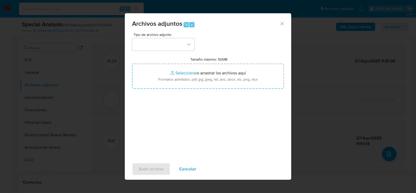
click at [165, 53] on div "Tipo de archivo adjunto Tamaño máximo: 50MB Seleccionar archivos Seleccionar o …" at bounding box center [208, 94] width 152 height 123
click at [165, 44] on button "button" at bounding box center [163, 44] width 62 height 12
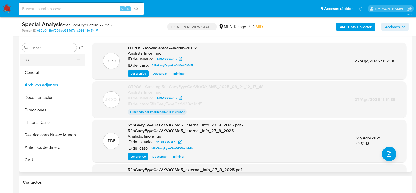
click at [25, 61] on button "KYC" at bounding box center [50, 60] width 61 height 12
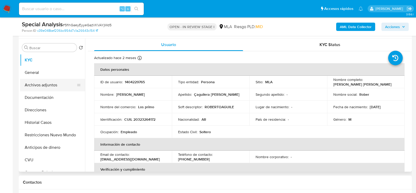
click at [35, 84] on button "Archivos adjuntos" at bounding box center [50, 85] width 61 height 12
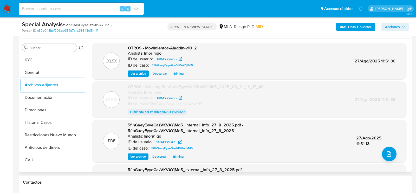
scroll to position [94, 0]
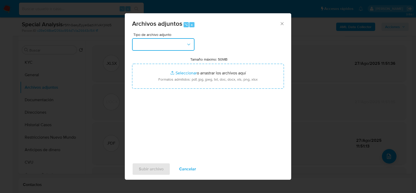
click at [183, 44] on button "button" at bounding box center [163, 44] width 62 height 12
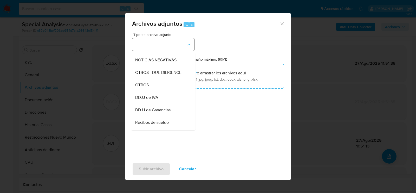
scroll to position [81, 0]
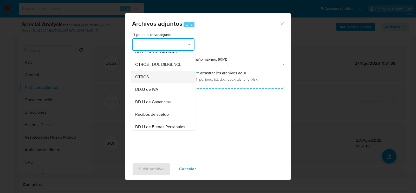
click at [163, 78] on div "OTROS" at bounding box center [161, 76] width 53 height 12
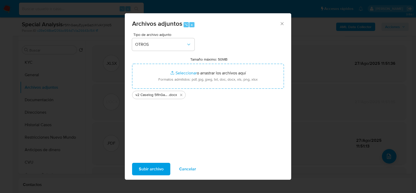
click at [149, 168] on span "Subir archivo" at bounding box center [151, 168] width 25 height 11
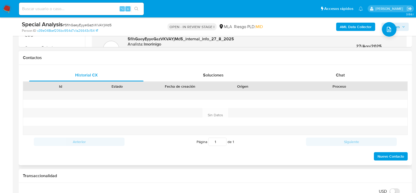
scroll to position [223, 0]
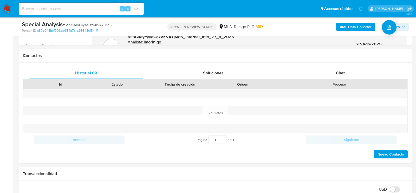
click at [402, 27] on icon "button" at bounding box center [403, 26] width 3 height 3
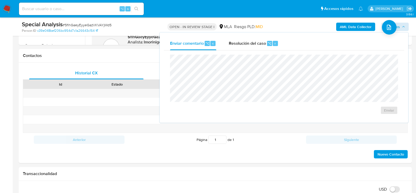
click at [244, 35] on div "Enviar comentario ⌥ c Resolución del caso ⌥ r Enviar" at bounding box center [283, 77] width 248 height 90
click at [244, 39] on div "Resolución del caso ⌥ r" at bounding box center [254, 44] width 50 height 14
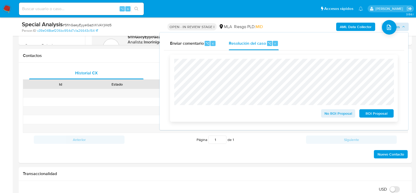
click at [376, 114] on span "ROI Proposal" at bounding box center [376, 113] width 27 height 7
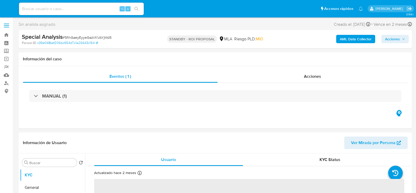
select select "10"
click at [73, 10] on input at bounding box center [81, 8] width 125 height 7
paste input "3s0BidbXyOTAsSyLJ2gXFUTu"
type input "3s0BidbXyOTAsSyLJ2gXFUTu"
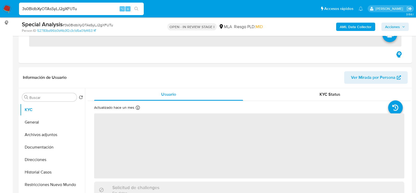
scroll to position [71, 0]
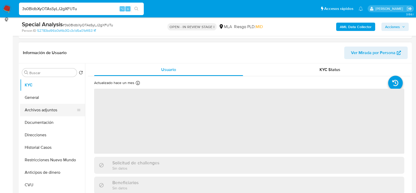
click at [34, 110] on button "Archivos adjuntos" at bounding box center [50, 110] width 61 height 12
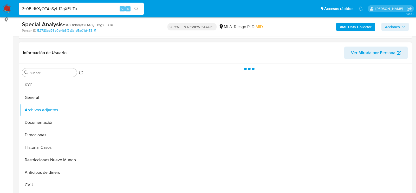
select select "10"
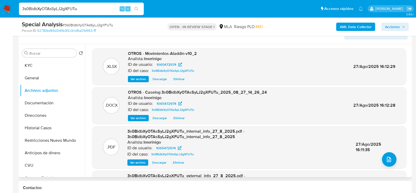
scroll to position [98, 0]
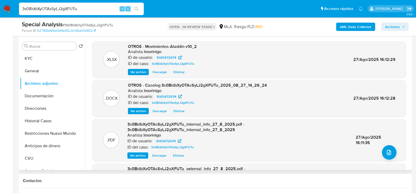
click at [178, 111] on span "Eliminar" at bounding box center [178, 110] width 11 height 5
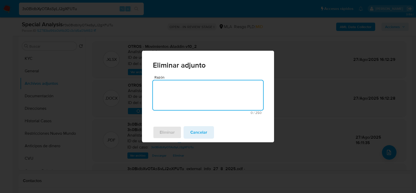
click at [176, 104] on textarea "Razón" at bounding box center [208, 95] width 110 height 30
click at [172, 130] on span "Eliminar" at bounding box center [166, 131] width 15 height 11
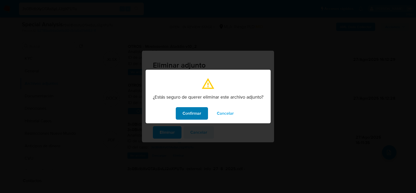
click at [188, 115] on span "Confirmar" at bounding box center [191, 113] width 19 height 11
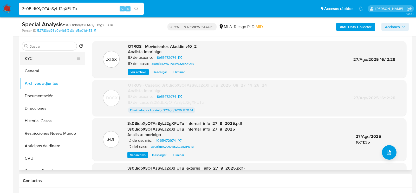
click at [41, 58] on button "KYC" at bounding box center [50, 58] width 61 height 12
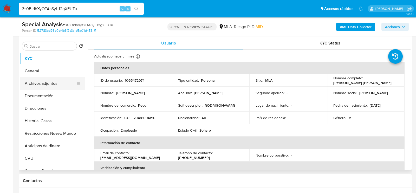
click at [41, 84] on button "Archivos adjuntos" at bounding box center [50, 83] width 61 height 12
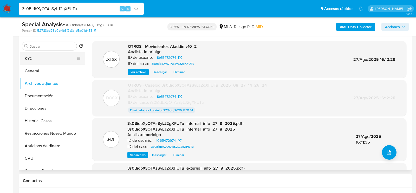
click at [54, 57] on button "KYC" at bounding box center [50, 58] width 61 height 12
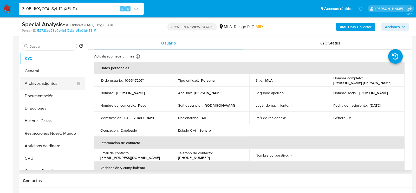
click at [50, 84] on button "Archivos adjuntos" at bounding box center [50, 83] width 61 height 12
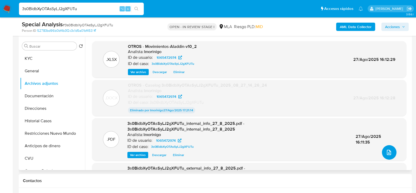
click at [389, 150] on icon "upload-file" at bounding box center [388, 152] width 6 height 6
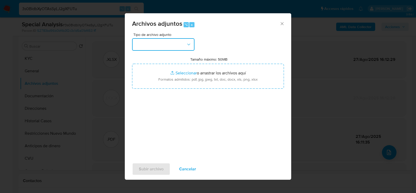
click at [182, 47] on button "button" at bounding box center [163, 44] width 62 height 12
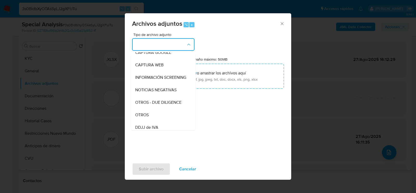
scroll to position [51, 0]
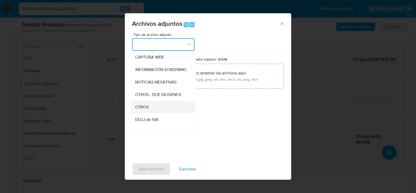
click at [158, 110] on div "OTROS" at bounding box center [161, 107] width 53 height 12
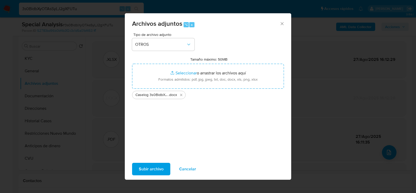
click at [143, 170] on span "Subir archivo" at bounding box center [151, 168] width 25 height 11
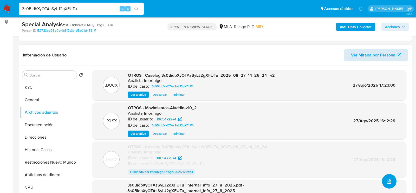
scroll to position [62, 0]
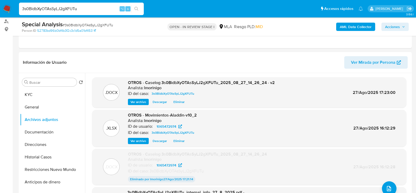
click at [398, 27] on span "Acciones" at bounding box center [392, 27] width 15 height 8
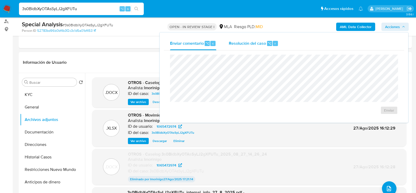
click at [273, 42] on div "r" at bounding box center [274, 43] width 5 height 5
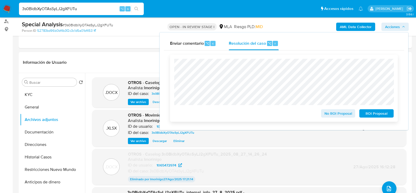
click at [379, 113] on span "ROI Proposal" at bounding box center [376, 113] width 27 height 7
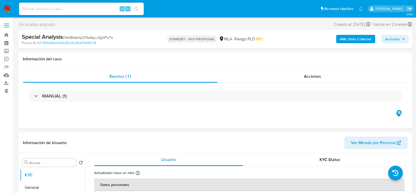
select select "10"
click at [103, 12] on input at bounding box center [81, 8] width 125 height 7
paste input "u913jzhLGLwMP1hGvUyeynkH"
type input "u913jzhLGLwMP1hGvUyeynkH"
select select "10"
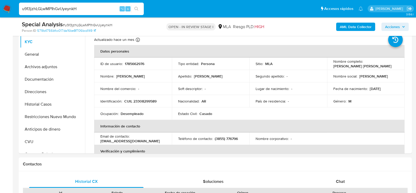
scroll to position [117, 0]
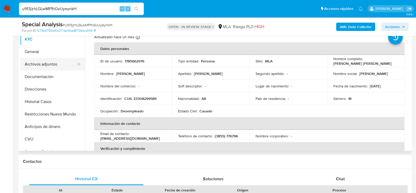
click at [43, 66] on button "Archivos adjuntos" at bounding box center [50, 64] width 61 height 12
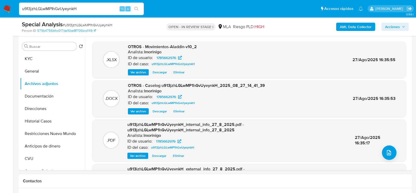
scroll to position [97, 0]
click at [178, 111] on span "Eliminar" at bounding box center [178, 111] width 11 height 5
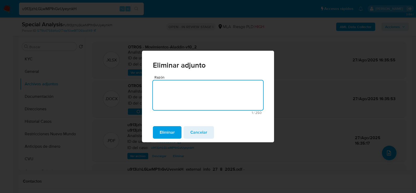
click at [175, 132] on span "Eliminar" at bounding box center [166, 131] width 15 height 11
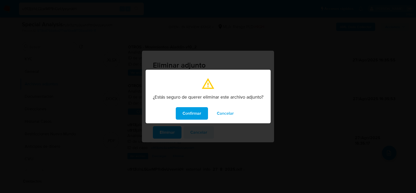
click at [204, 119] on div "Confirmar Cancelar" at bounding box center [207, 113] width 125 height 20
click at [203, 115] on button "Confirmar" at bounding box center [192, 113] width 32 height 12
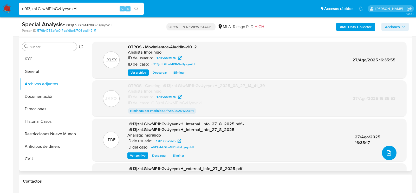
click at [383, 155] on button "upload-file" at bounding box center [389, 152] width 15 height 15
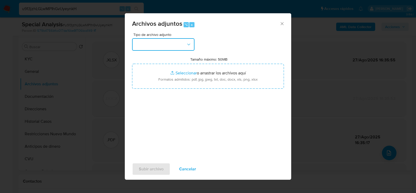
click at [159, 41] on button "button" at bounding box center [163, 44] width 62 height 12
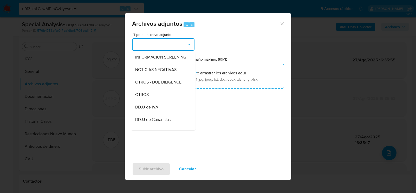
scroll to position [66, 0]
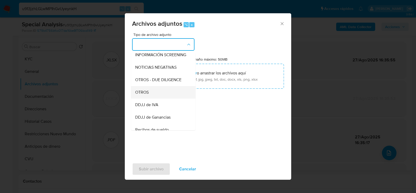
click at [158, 87] on div "OTROS" at bounding box center [161, 92] width 53 height 12
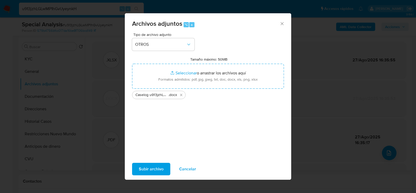
click at [144, 168] on span "Subir archivo" at bounding box center [151, 168] width 25 height 11
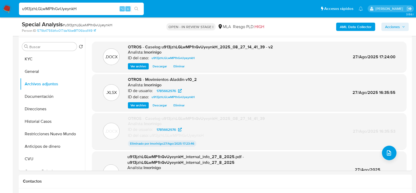
click at [394, 26] on span "Acciones" at bounding box center [392, 27] width 15 height 8
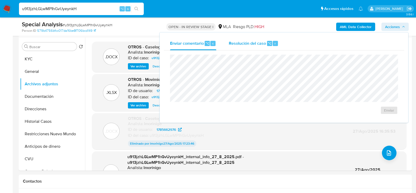
click at [266, 38] on div "Resolución del caso ⌥ r" at bounding box center [254, 44] width 50 height 14
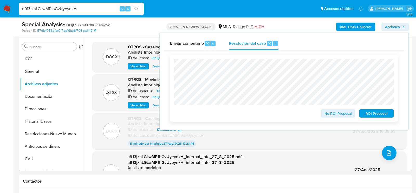
click at [379, 117] on span "ROI Proposal" at bounding box center [376, 113] width 27 height 7
